Goal: Find contact information: Obtain details needed to contact an individual or organization

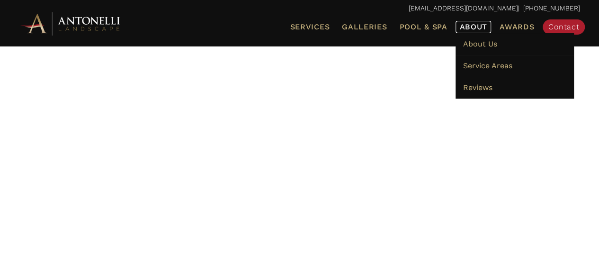
click at [480, 27] on span "About" at bounding box center [474, 27] width 28 height 8
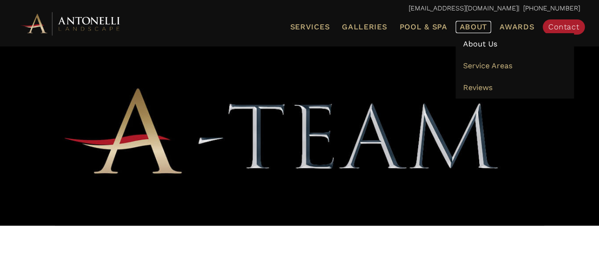
click at [478, 27] on span "About" at bounding box center [474, 27] width 28 height 8
click at [483, 26] on span "About" at bounding box center [474, 27] width 28 height 8
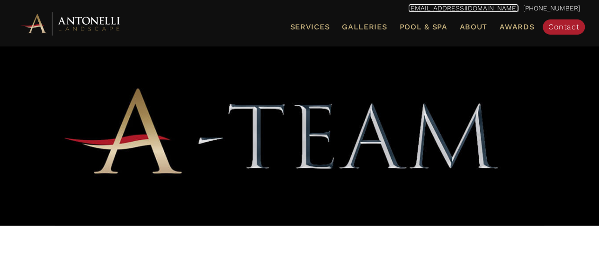
click at [478, 8] on link "[EMAIL_ADDRESS][DOMAIN_NAME]" at bounding box center [463, 8] width 109 height 8
